Goal: Information Seeking & Learning: Find specific page/section

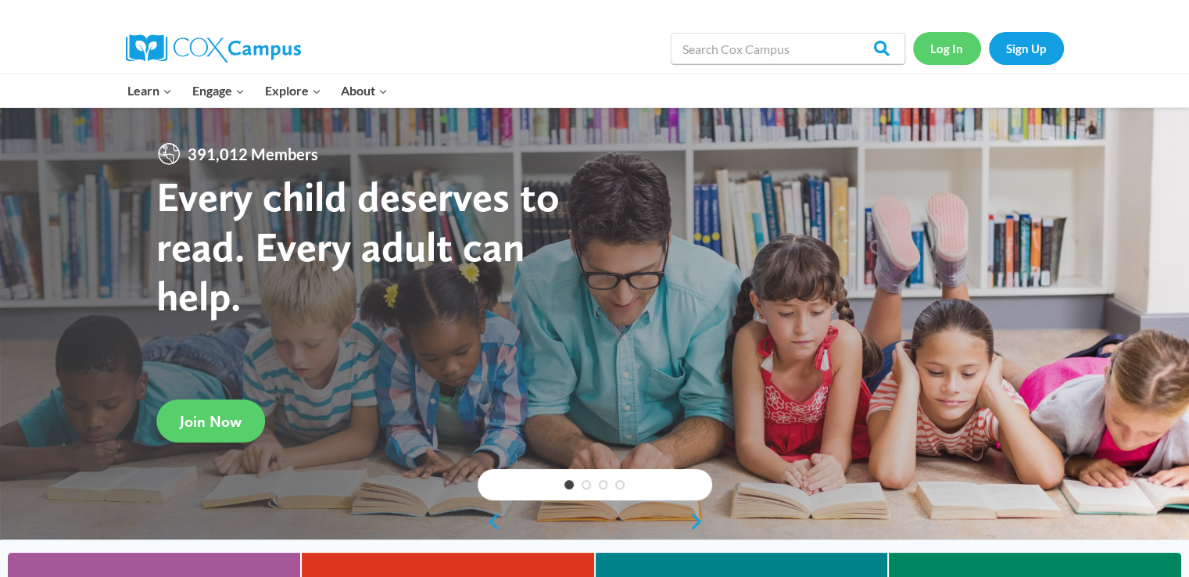
drag, startPoint x: 951, startPoint y: 45, endPoint x: 962, endPoint y: 41, distance: 11.6
click at [951, 45] on link "Log In" at bounding box center [947, 48] width 68 height 32
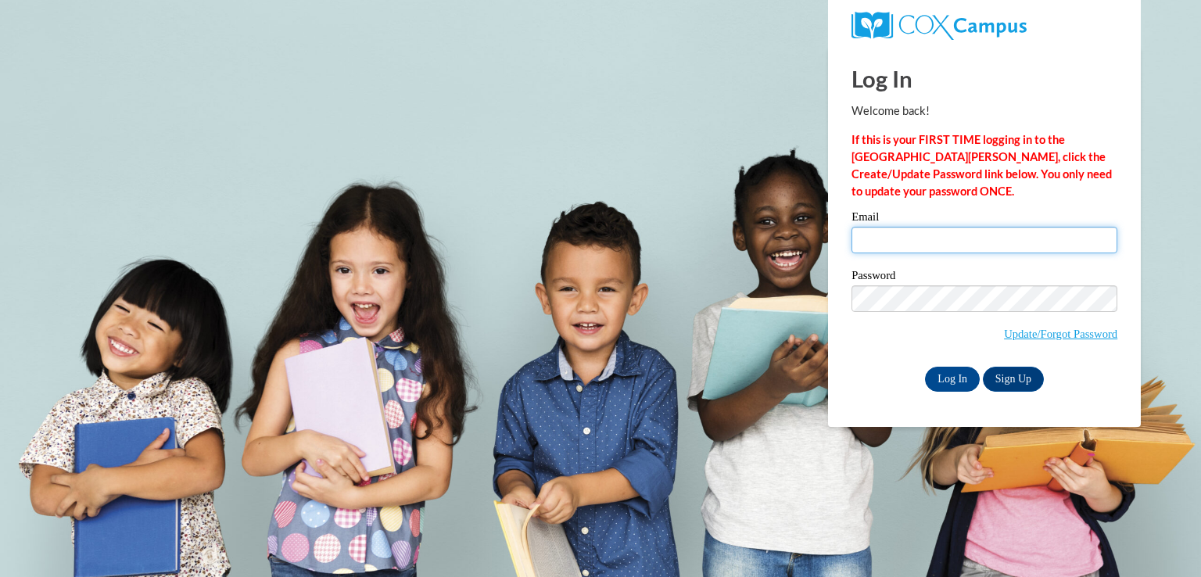
click at [886, 235] on input "Email" at bounding box center [985, 240] width 266 height 27
type input "frankeshawillis49@gmail.com"
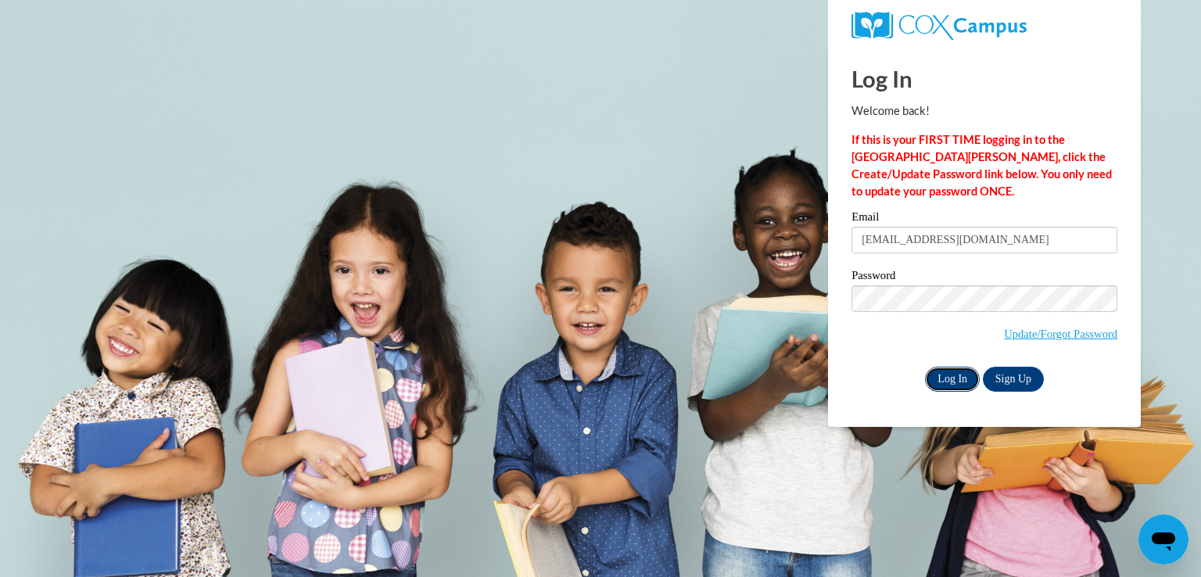
click at [931, 375] on input "Log In" at bounding box center [952, 379] width 55 height 25
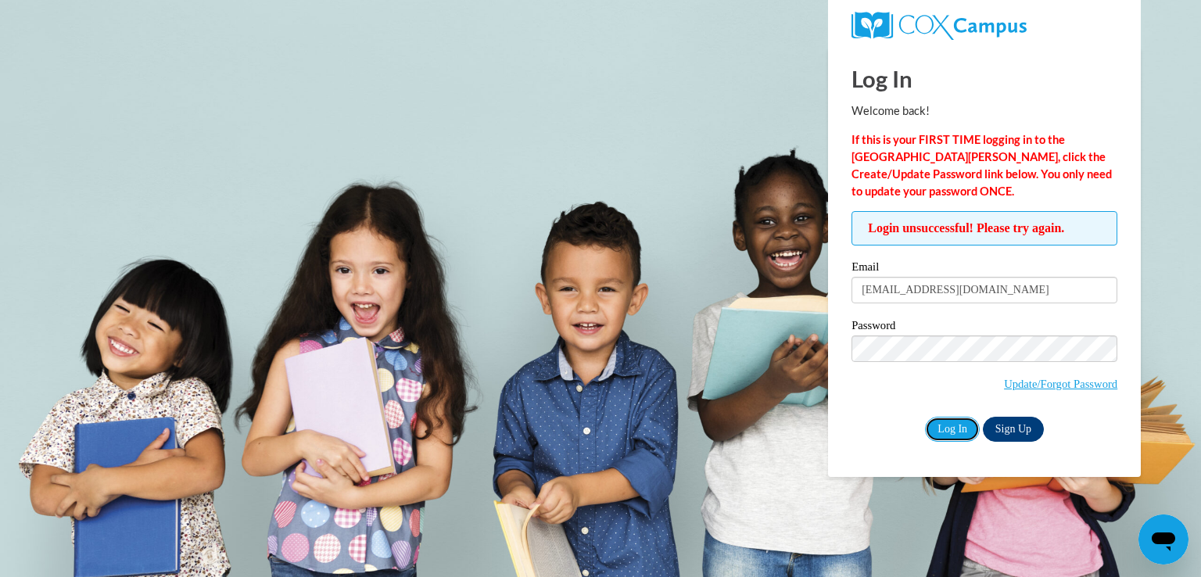
drag, startPoint x: 958, startPoint y: 426, endPoint x: 999, endPoint y: 424, distance: 41.5
click at [963, 427] on input "Log In" at bounding box center [952, 429] width 55 height 25
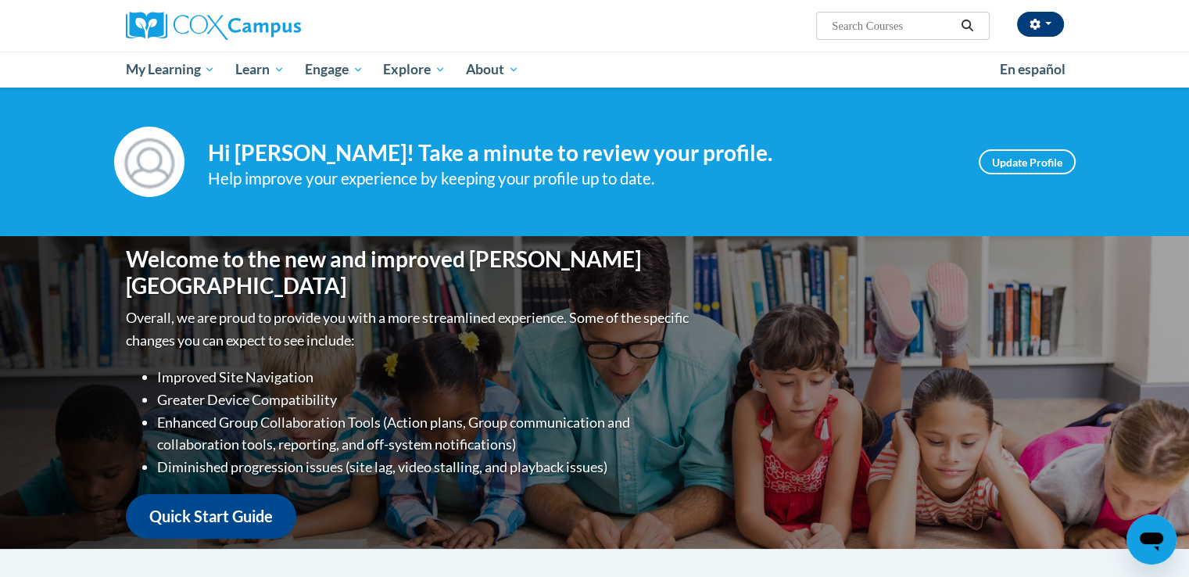
drag, startPoint x: 866, startPoint y: 26, endPoint x: 1047, endPoint y: 20, distance: 181.5
click at [866, 20] on input "Search..." at bounding box center [892, 25] width 125 height 19
drag, startPoint x: 1032, startPoint y: 21, endPoint x: 1042, endPoint y: 19, distance: 9.7
click at [1033, 21] on icon "button" at bounding box center [1035, 24] width 10 height 11
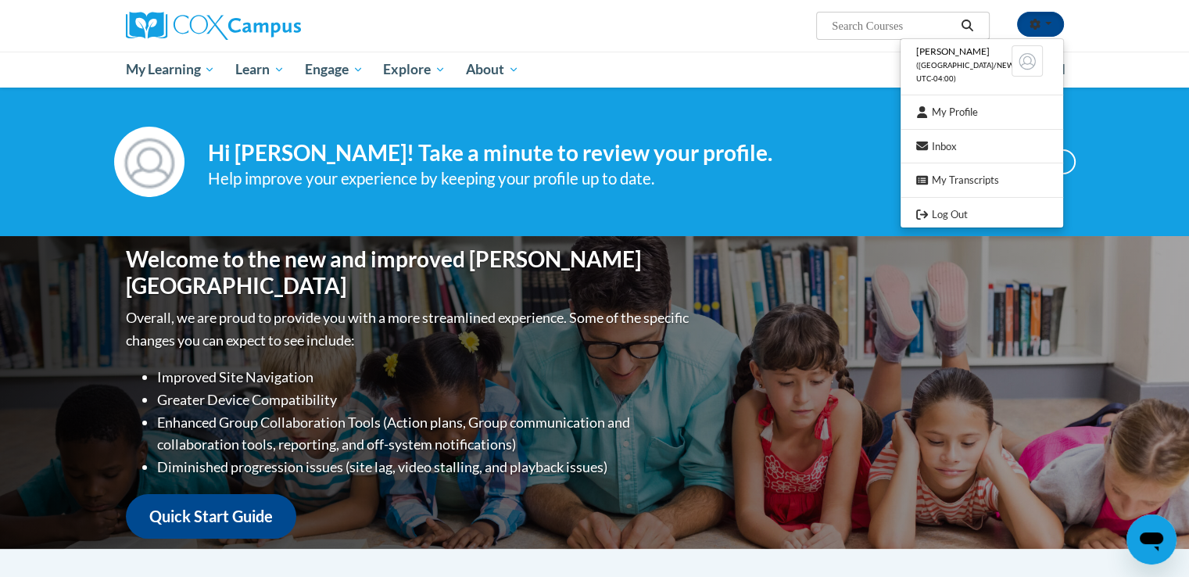
click at [567, 45] on div "Frankesha Willis (America/New_York UTC-04:00) My Profile Inbox My Transcripts L…" at bounding box center [594, 26] width 985 height 52
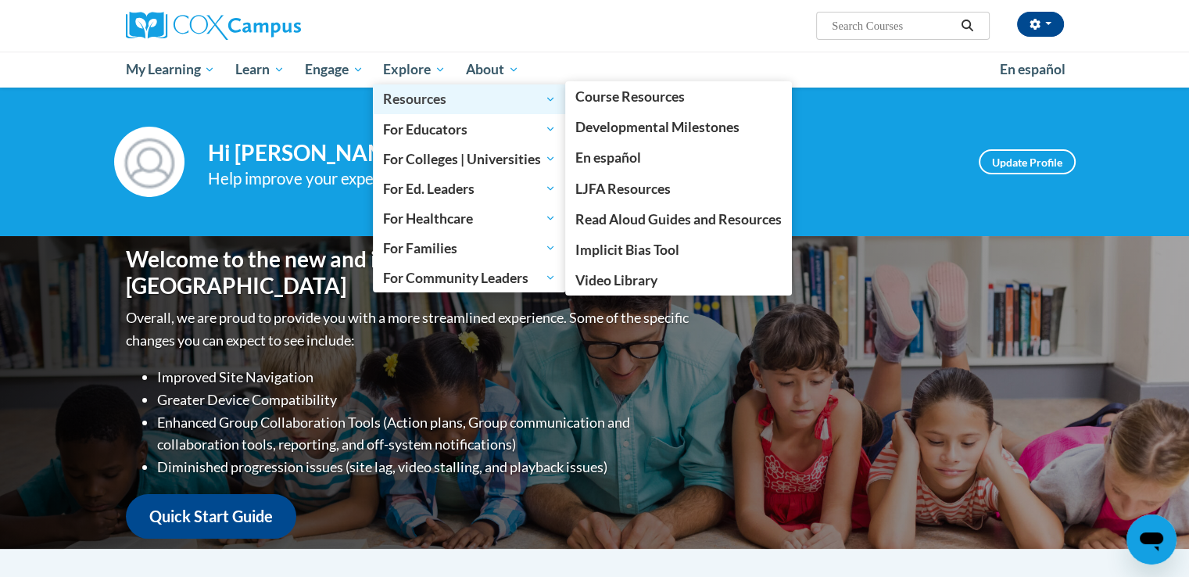
click at [440, 104] on span "Resources" at bounding box center [469, 99] width 173 height 19
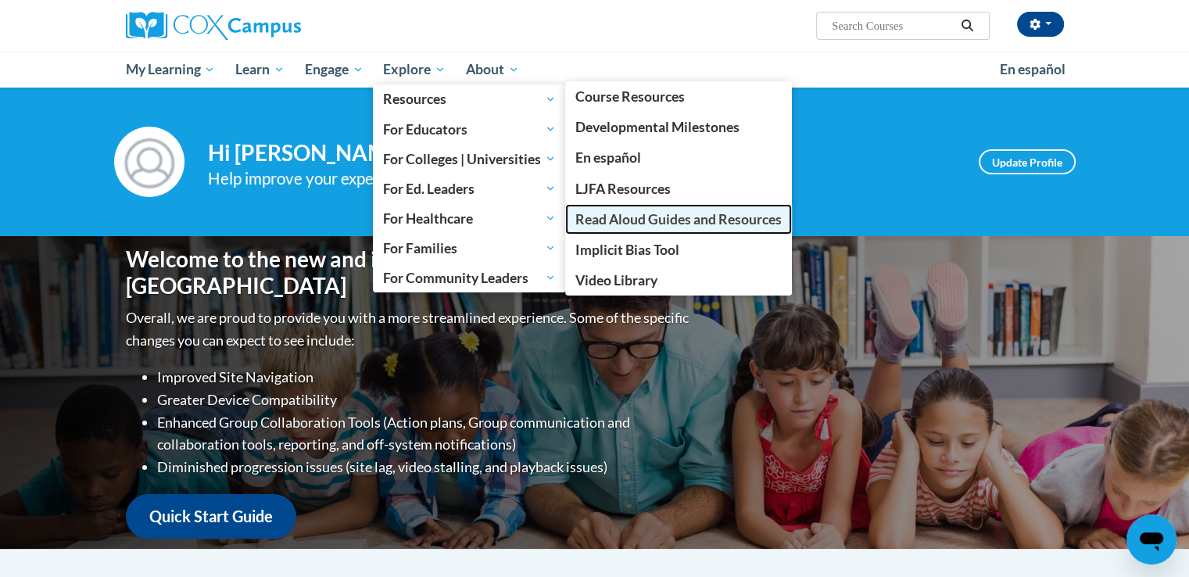
click at [704, 219] on span "Read Aloud Guides and Resources" at bounding box center [679, 219] width 206 height 16
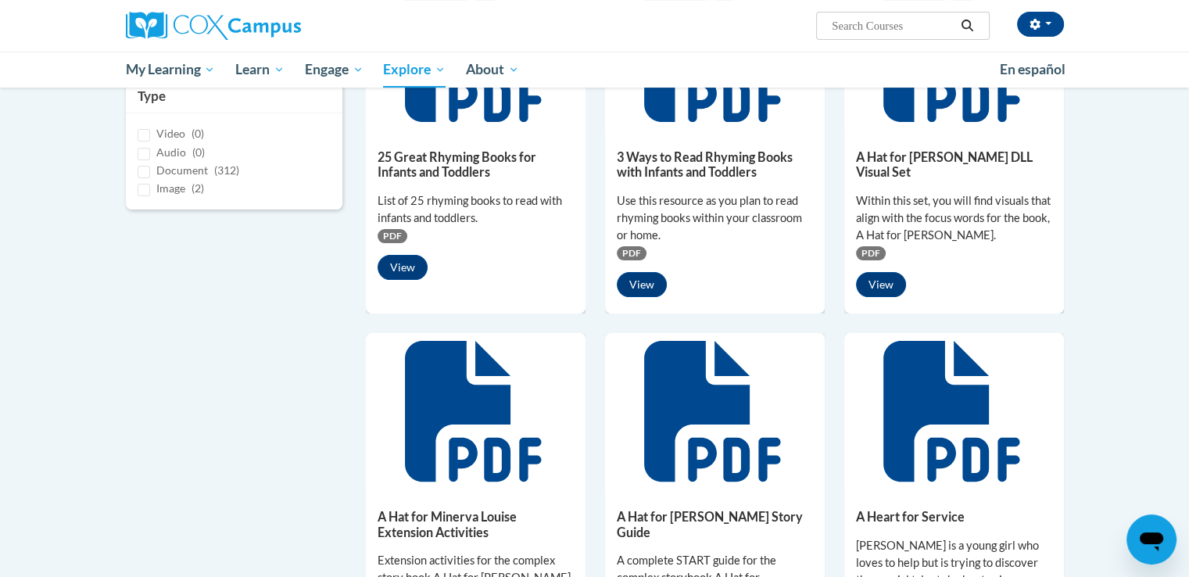
scroll to position [156, 0]
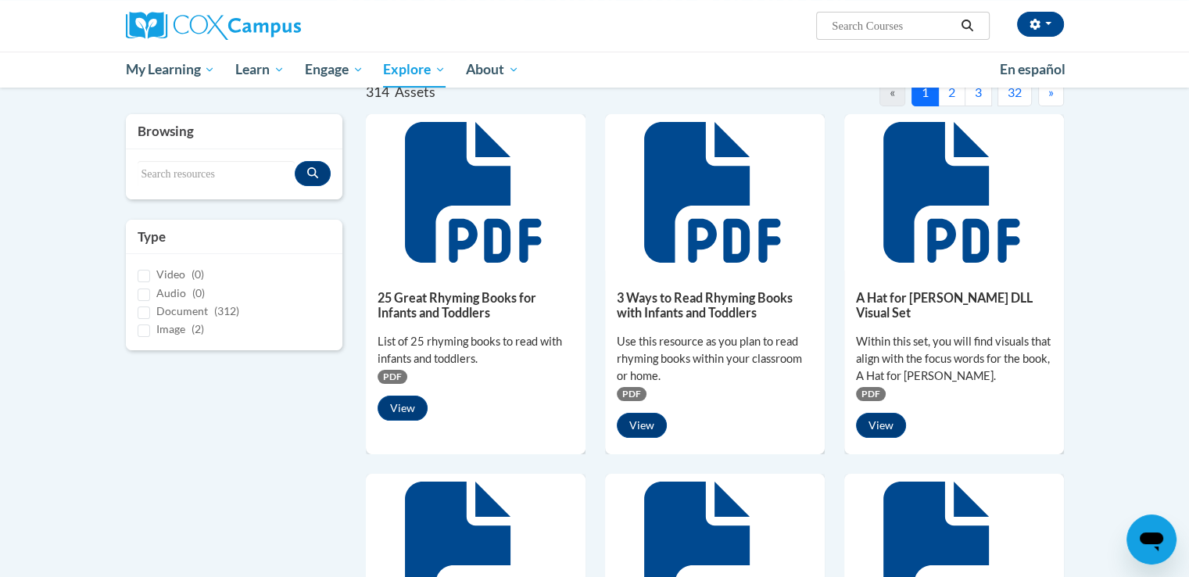
drag, startPoint x: 842, startPoint y: 29, endPoint x: 944, endPoint y: 25, distance: 101.7
click at [854, 32] on input "Search..." at bounding box center [892, 25] width 125 height 19
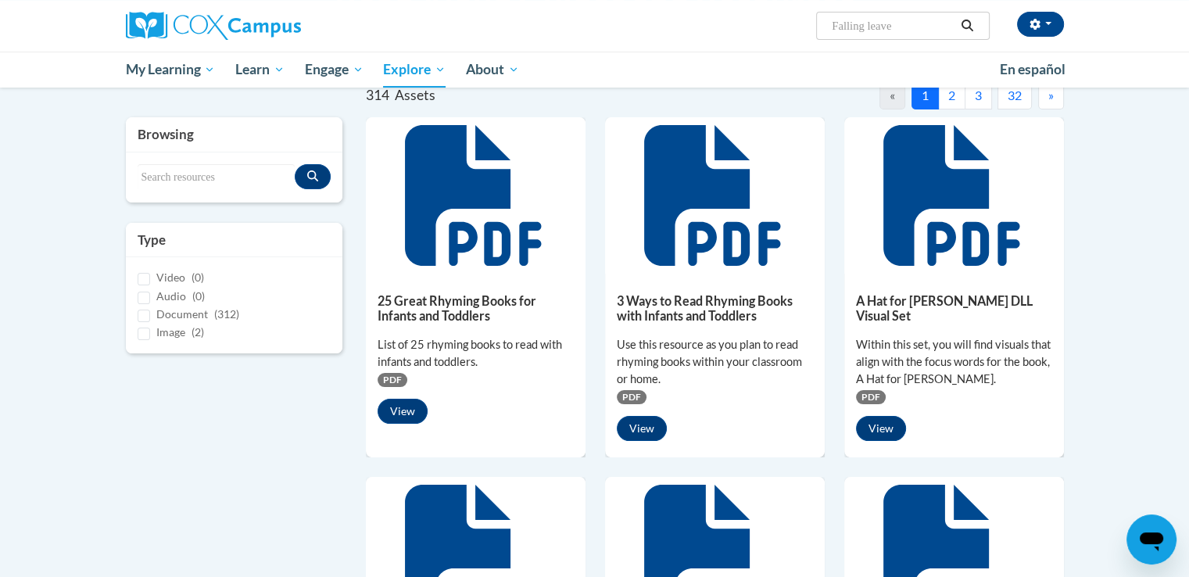
type input "Falling leaves"
drag, startPoint x: 166, startPoint y: 179, endPoint x: 230, endPoint y: 162, distance: 66.4
click at [174, 173] on input "Search resources" at bounding box center [217, 177] width 158 height 27
type input "Falling leaves"
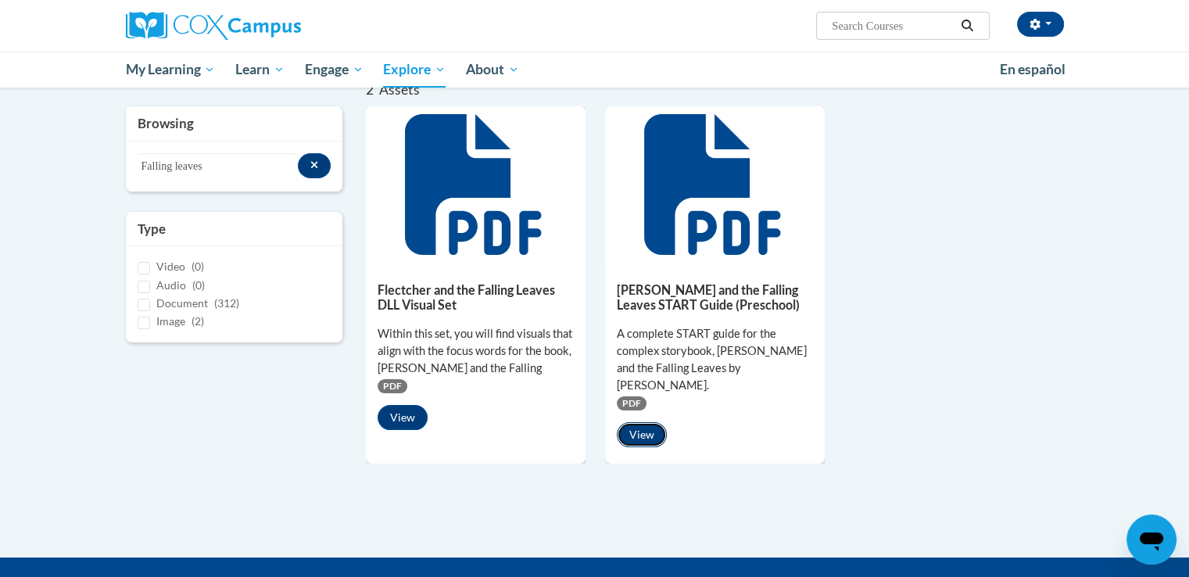
click at [630, 422] on button "View" at bounding box center [642, 434] width 50 height 25
